Goal: Task Accomplishment & Management: Use online tool/utility

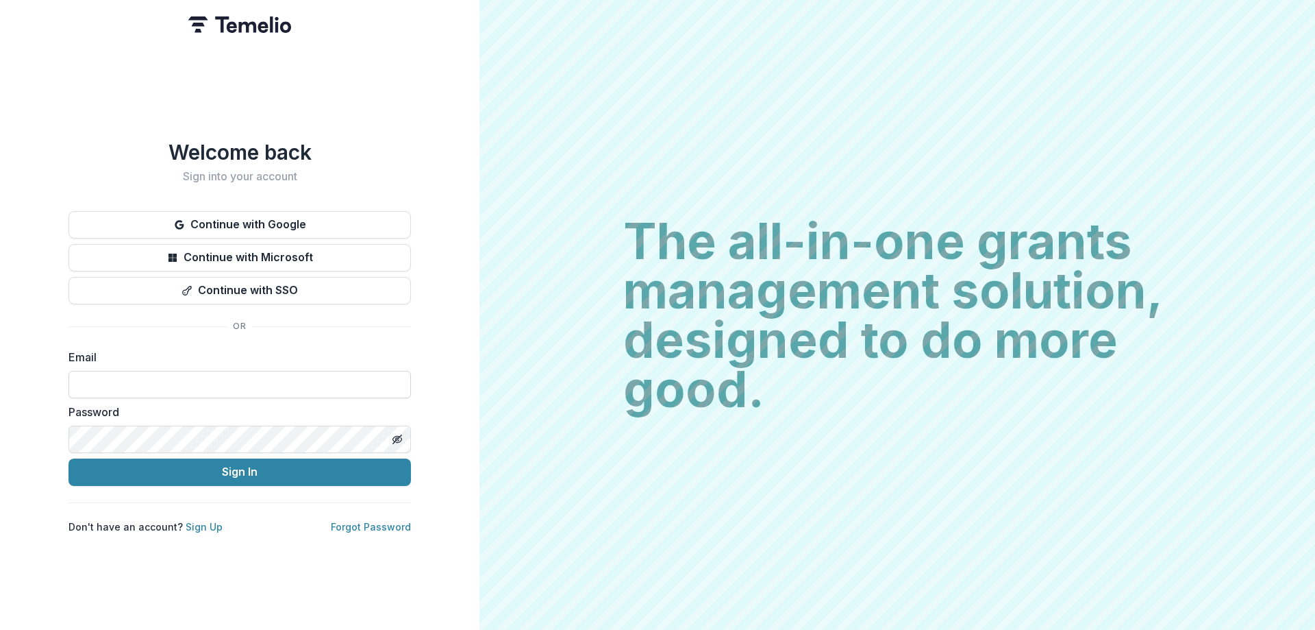
drag, startPoint x: 0, startPoint y: 0, endPoint x: 258, endPoint y: 379, distance: 458.1
click at [258, 379] on input at bounding box center [240, 384] width 343 height 27
type input "**********"
click at [69, 458] on button "Sign In" at bounding box center [240, 471] width 343 height 27
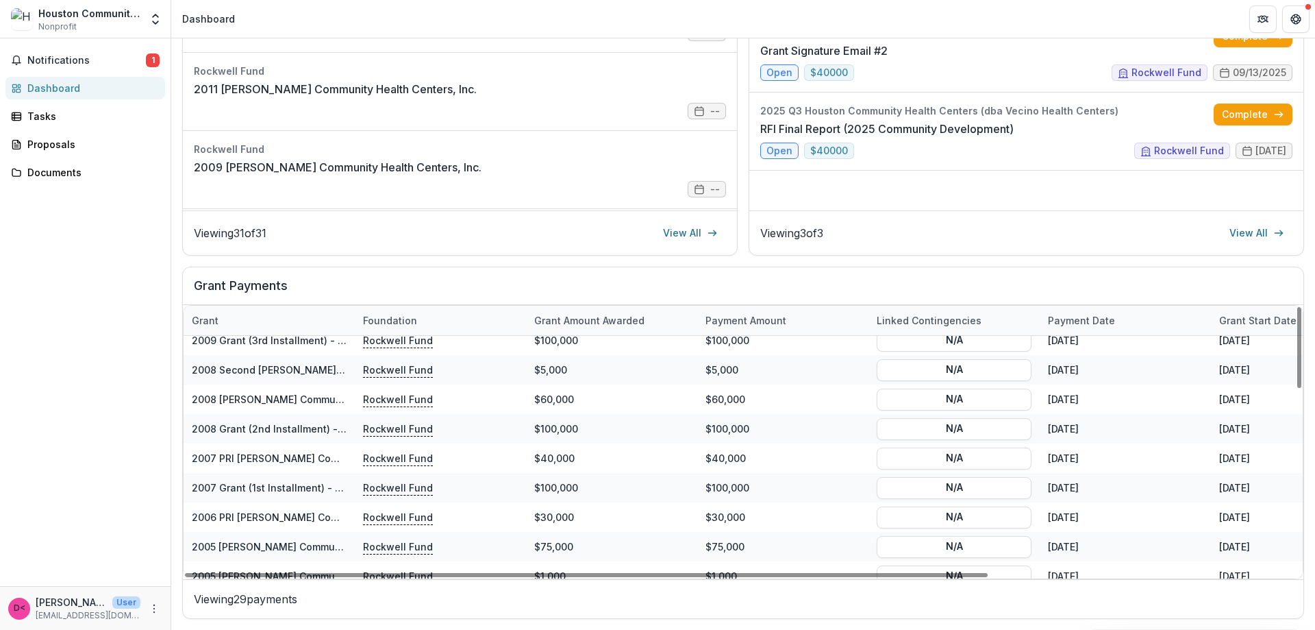
scroll to position [364, 0]
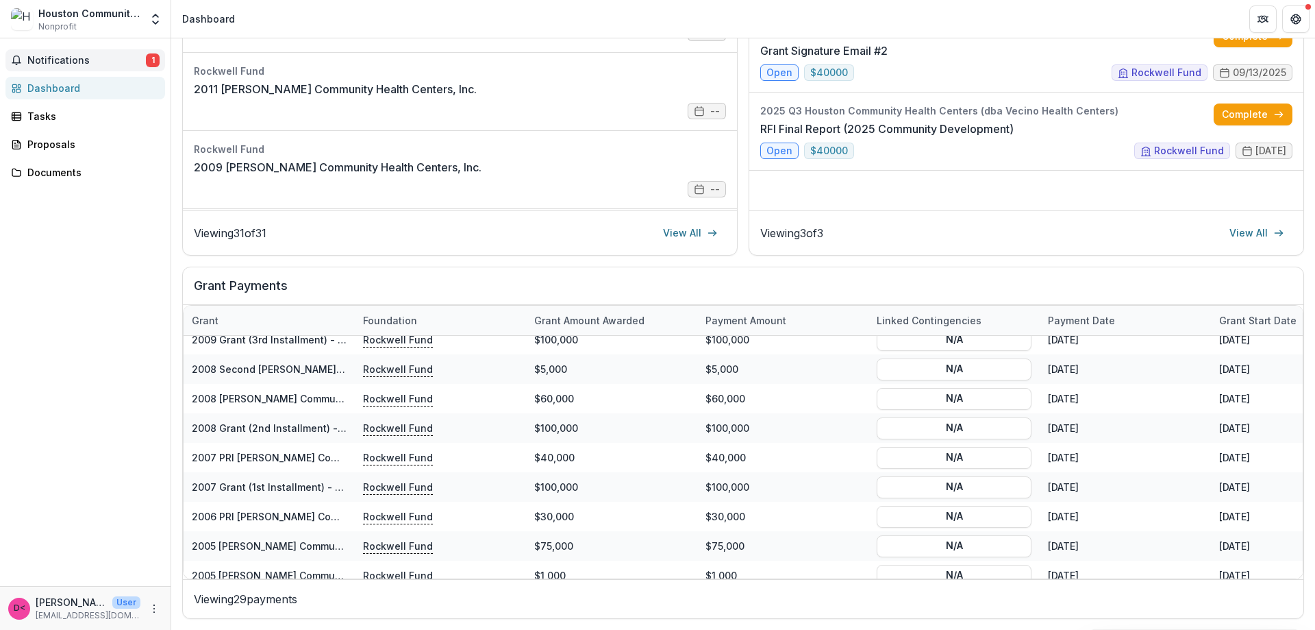
click at [93, 58] on span "Notifications" at bounding box center [86, 61] width 119 height 12
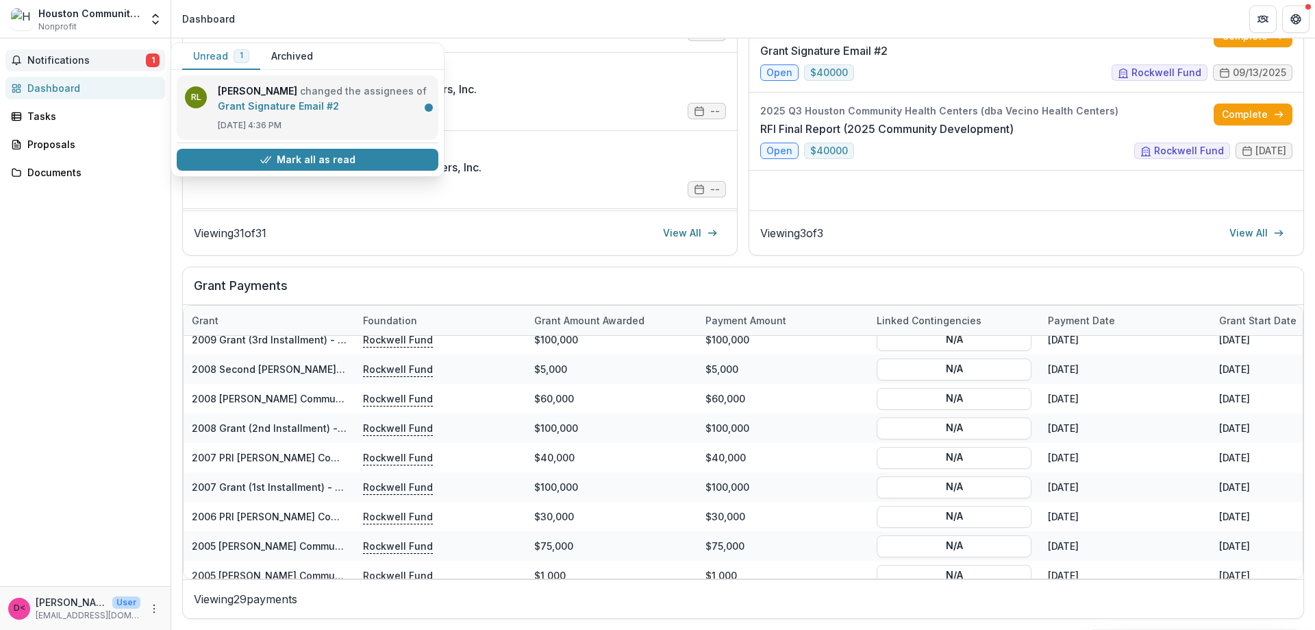
click at [288, 108] on link "Grant Signature Email #2" at bounding box center [278, 106] width 121 height 12
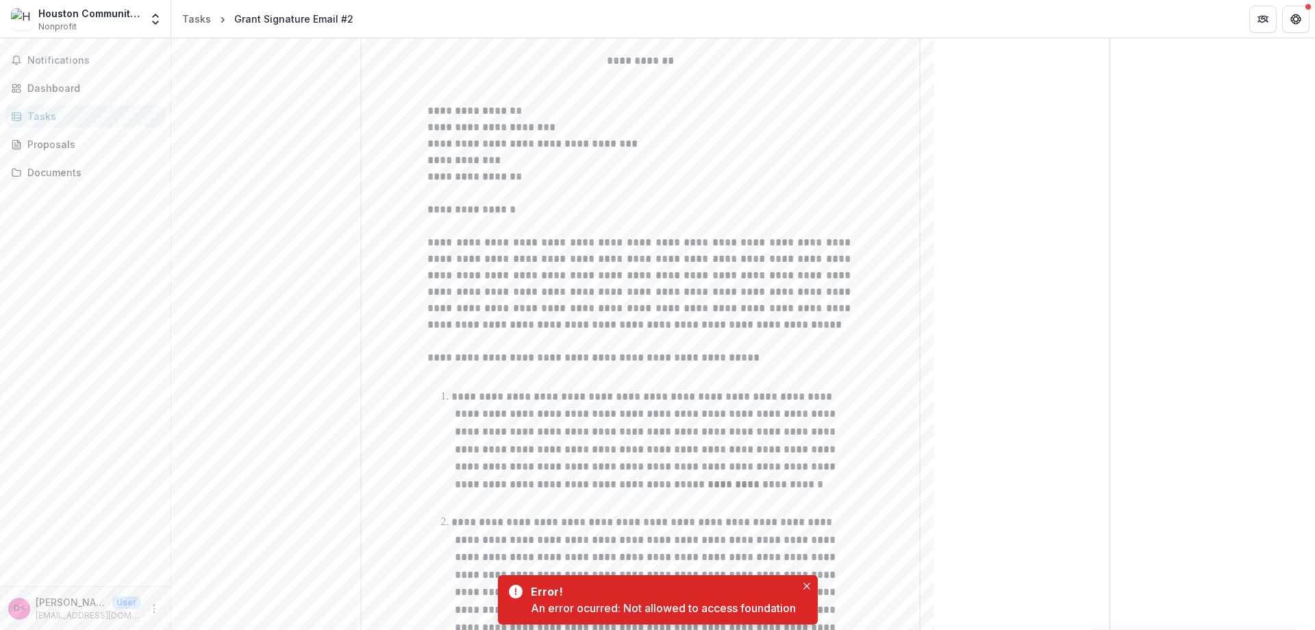
scroll to position [273, 0]
click at [809, 586] on icon "Close" at bounding box center [807, 585] width 7 height 7
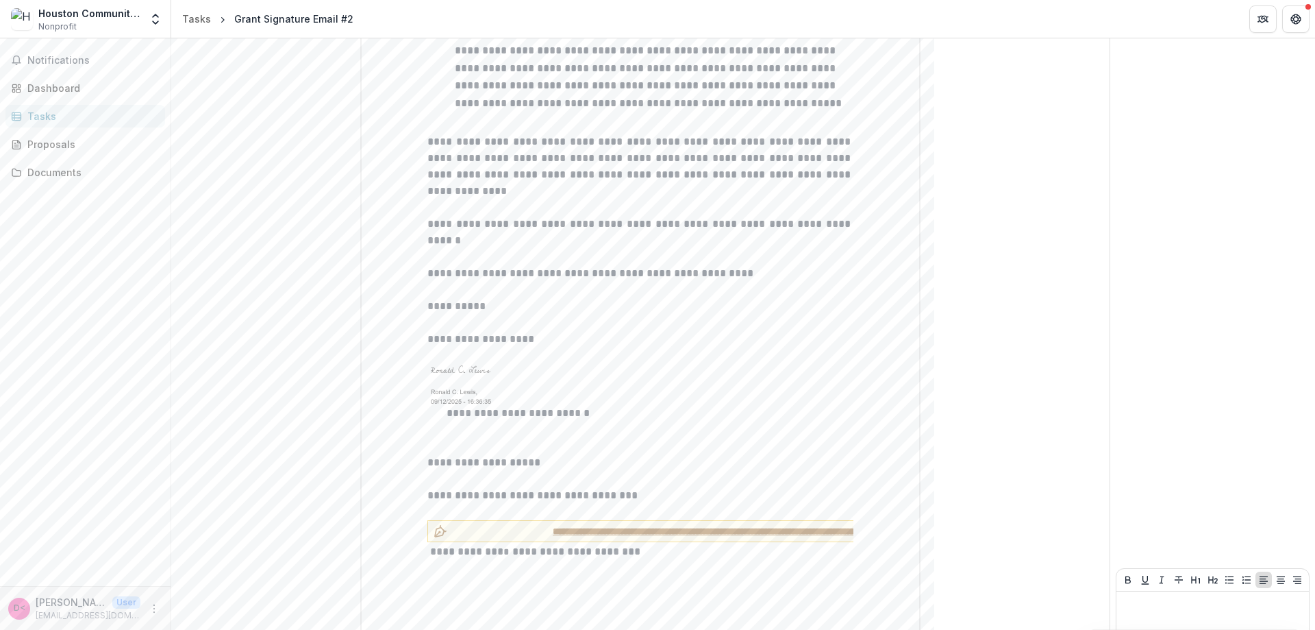
scroll to position [1711, 0]
click at [573, 523] on span "**********" at bounding box center [759, 530] width 612 height 14
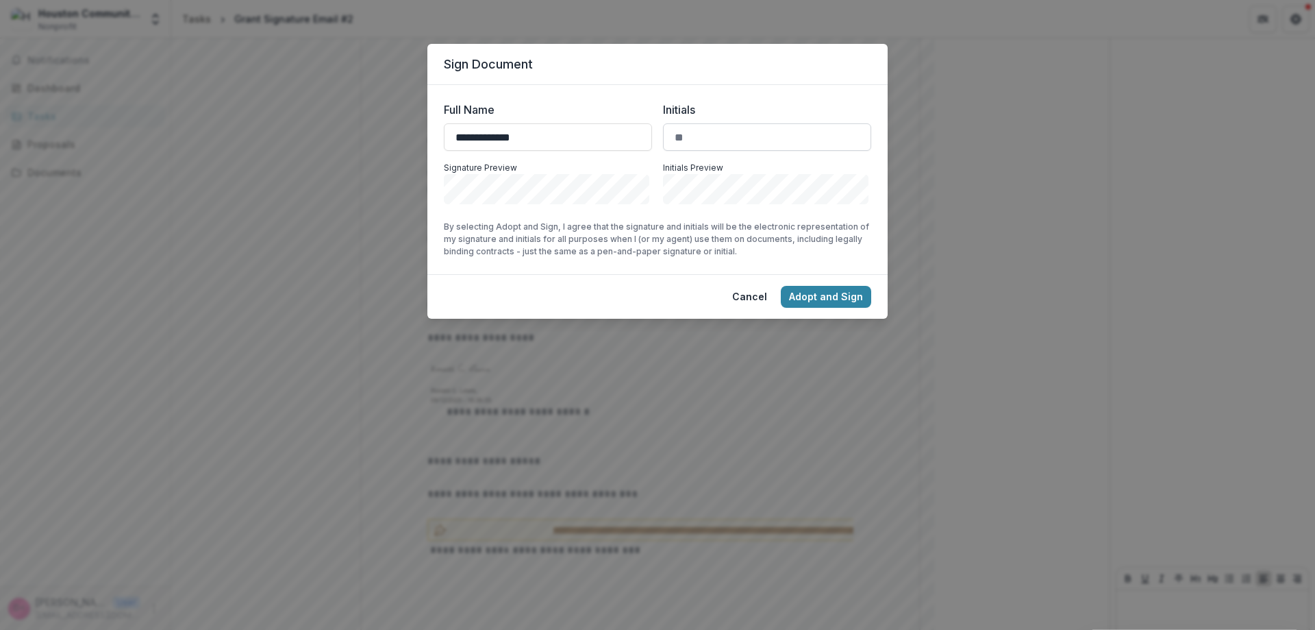
type input "**********"
click at [725, 132] on input "Initials" at bounding box center [767, 136] width 208 height 27
type input "**"
click at [833, 295] on button "Adopt and Sign" at bounding box center [826, 297] width 90 height 22
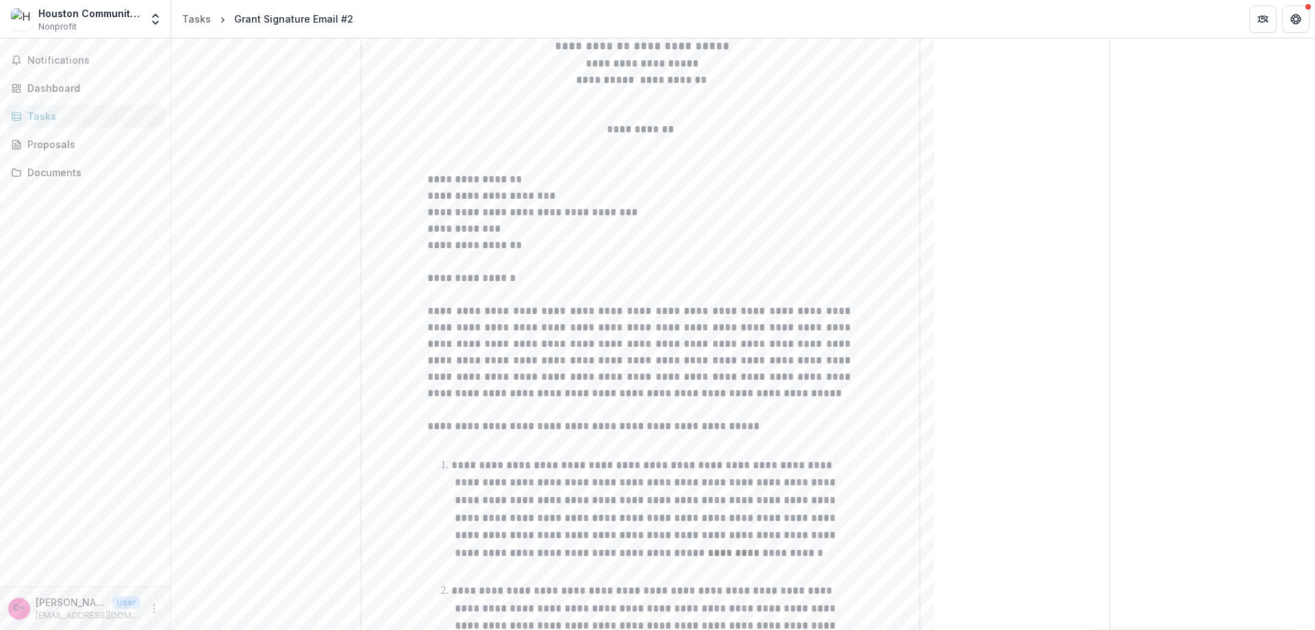
scroll to position [0, 0]
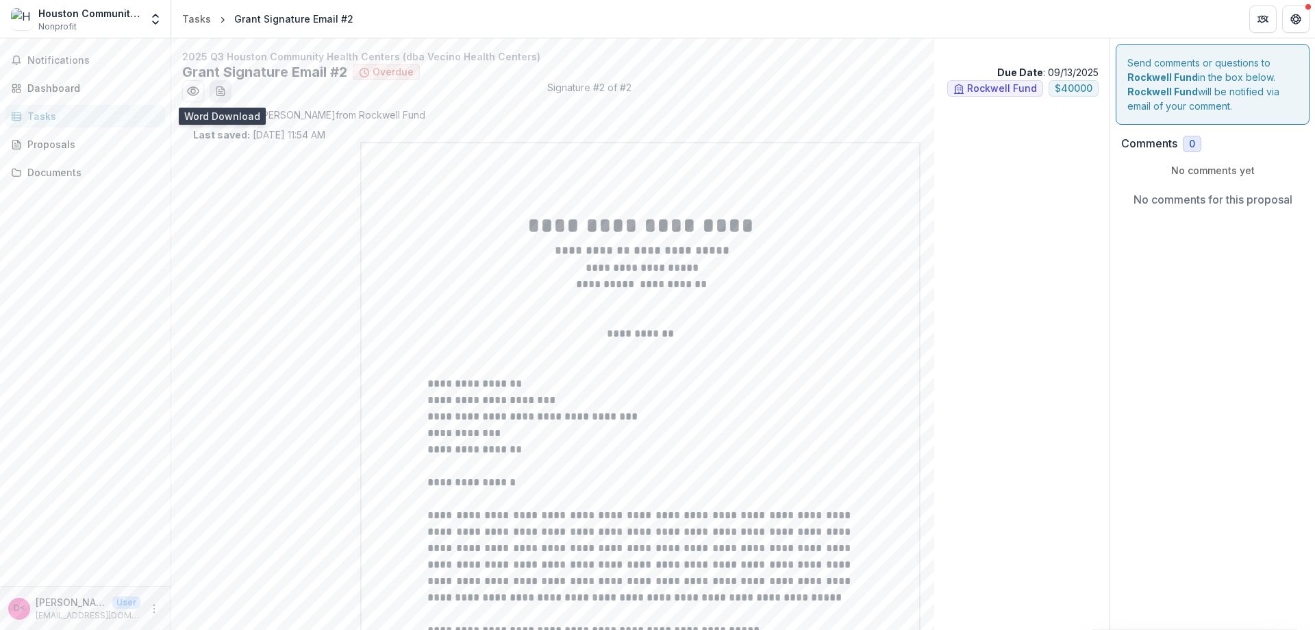
click at [225, 92] on icon "download-word-button" at bounding box center [220, 91] width 11 height 11
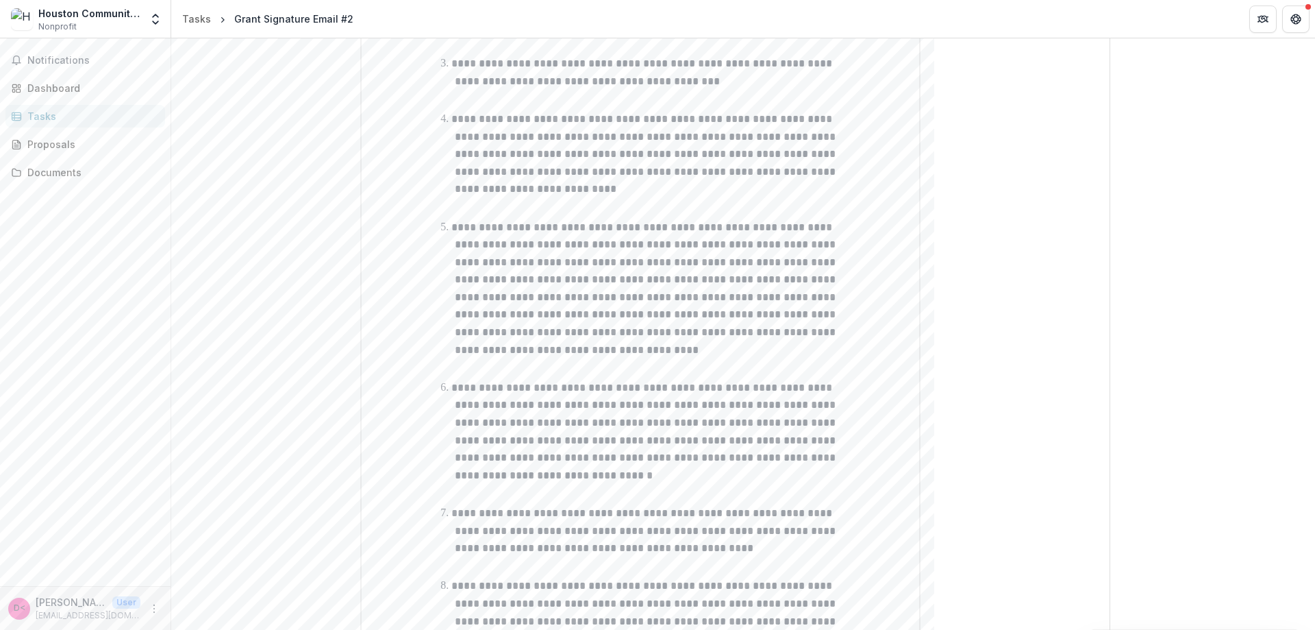
scroll to position [958, 0]
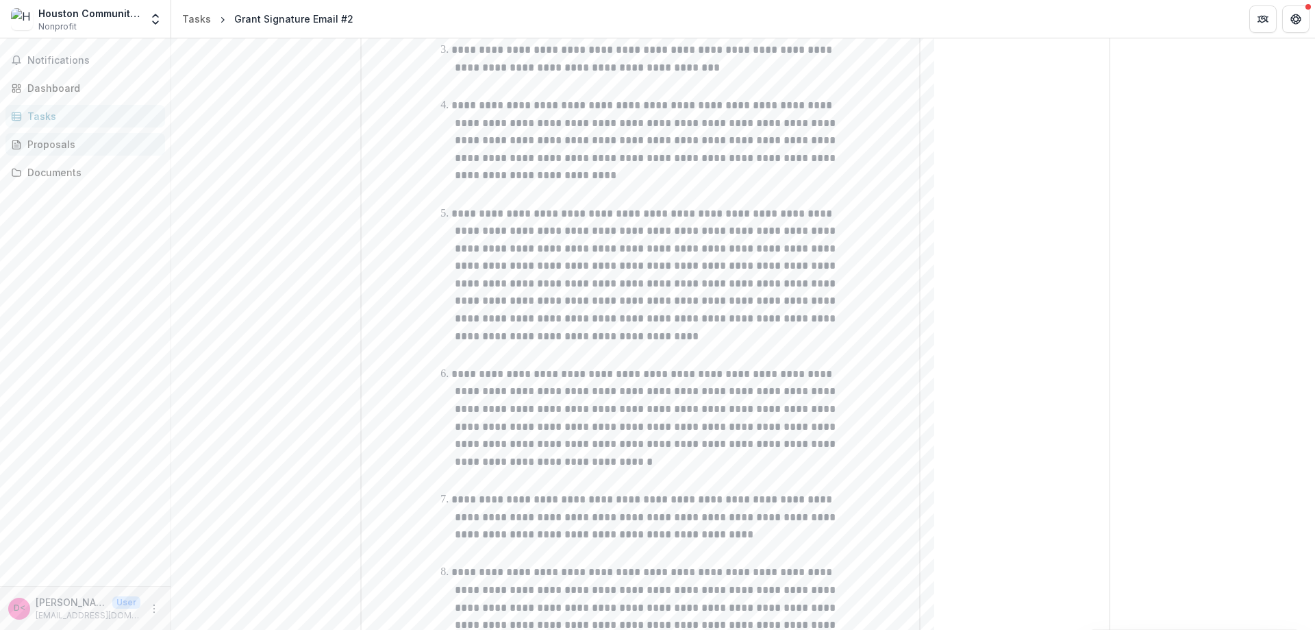
click at [62, 145] on div "Proposals" at bounding box center [90, 144] width 127 height 14
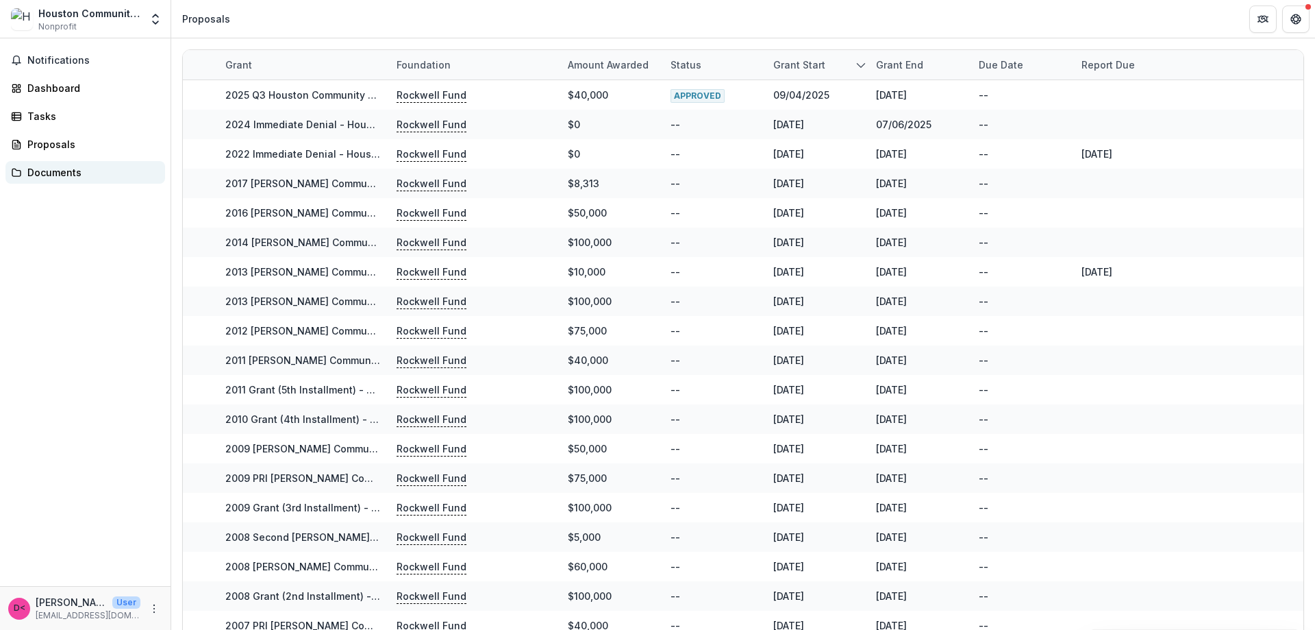
click at [62, 175] on div "Documents" at bounding box center [90, 172] width 127 height 14
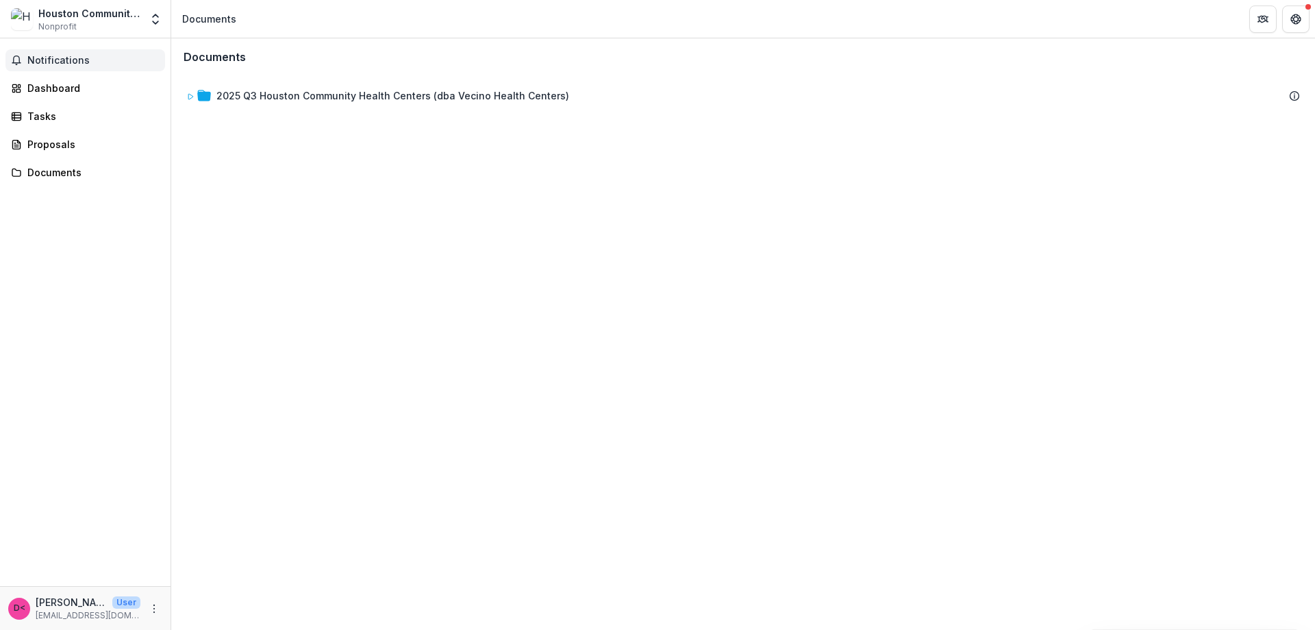
click at [69, 62] on span "Notifications" at bounding box center [93, 61] width 132 height 12
